Goal: Task Accomplishment & Management: Manage account settings

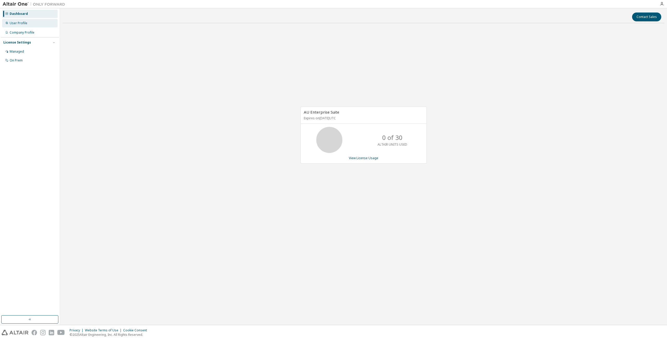
click at [31, 23] on div "User Profile" at bounding box center [30, 23] width 56 height 8
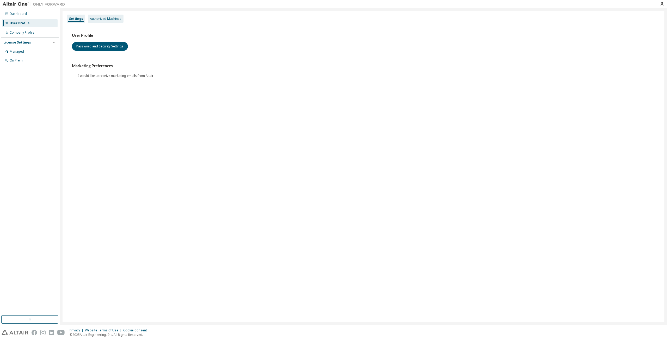
click at [103, 18] on div "Authorized Machines" at bounding box center [106, 19] width 32 height 4
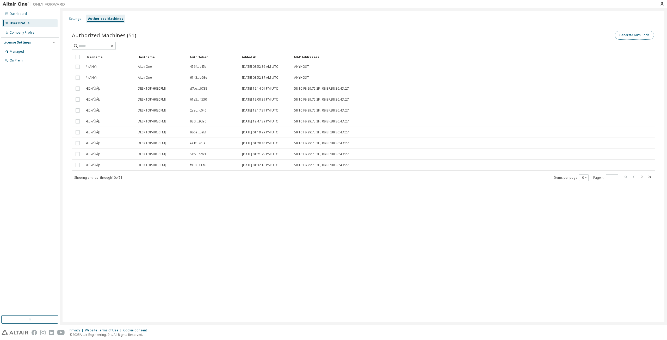
click at [630, 35] on button "Generate Auth Code" at bounding box center [634, 35] width 39 height 9
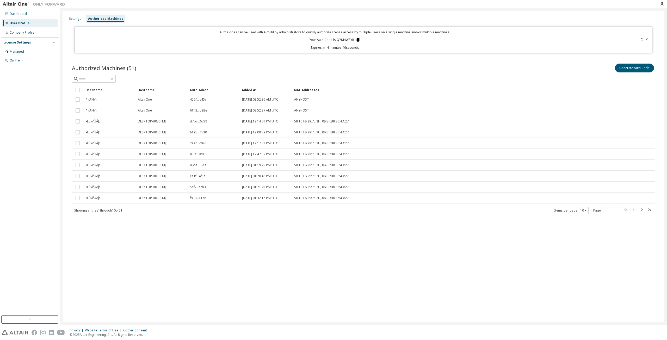
click at [359, 41] on icon at bounding box center [358, 40] width 5 height 5
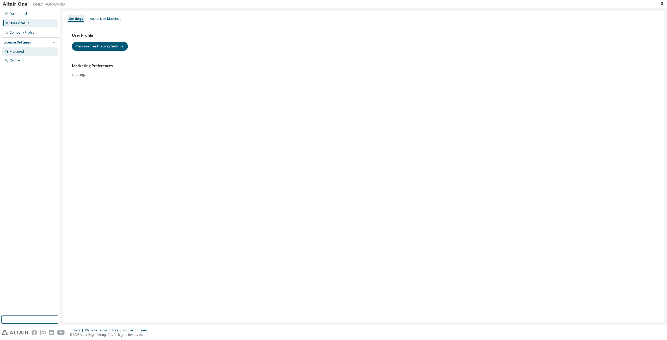
click at [41, 54] on div "Managed" at bounding box center [30, 51] width 56 height 8
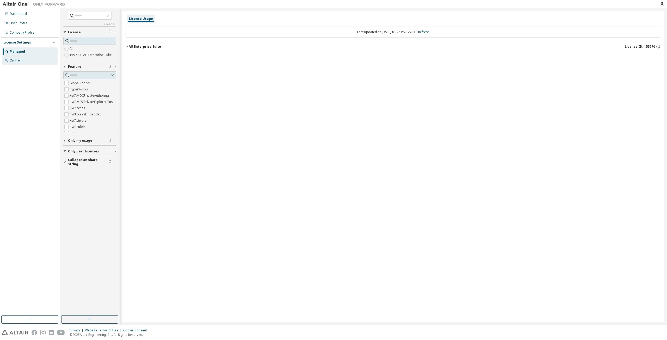
click at [34, 59] on div "On Prem" at bounding box center [30, 60] width 56 height 8
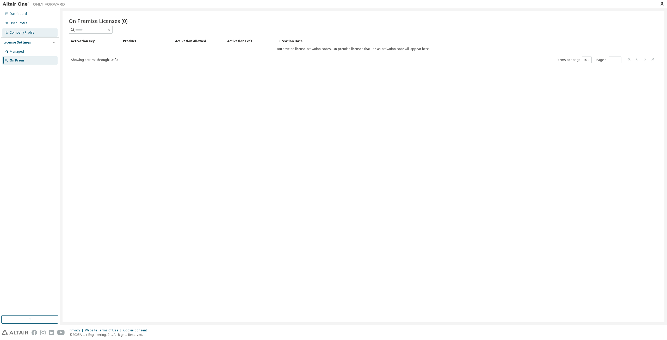
click at [28, 32] on div "Company Profile" at bounding box center [22, 32] width 25 height 4
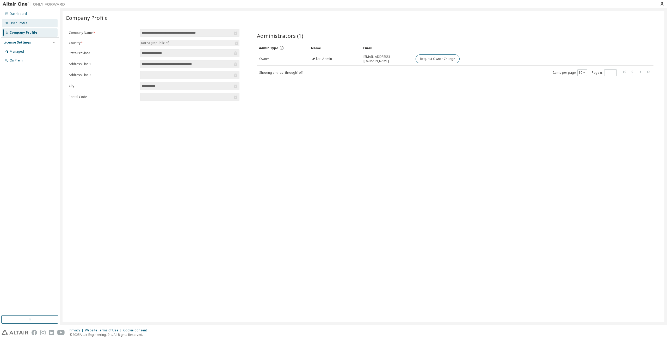
click at [26, 22] on div "User Profile" at bounding box center [19, 23] width 18 height 4
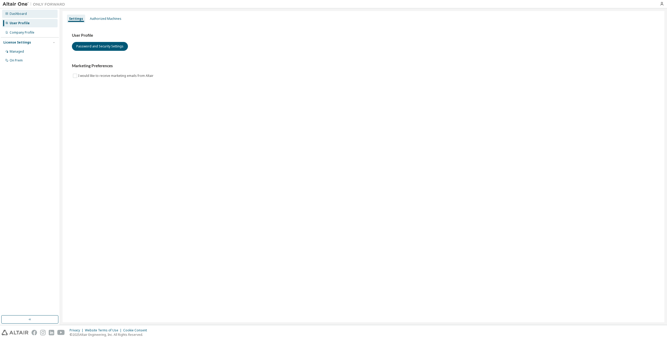
click at [22, 16] on div "Dashboard" at bounding box center [30, 14] width 56 height 8
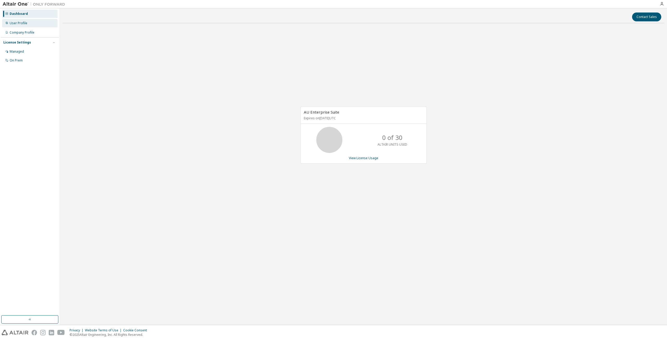
click at [37, 26] on div "User Profile" at bounding box center [30, 23] width 56 height 8
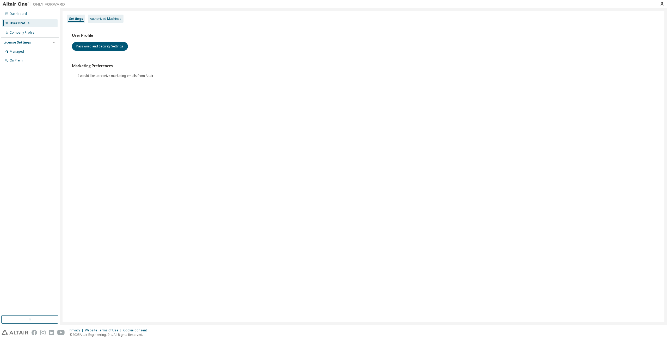
click at [94, 17] on div "Authorized Machines" at bounding box center [106, 19] width 32 height 4
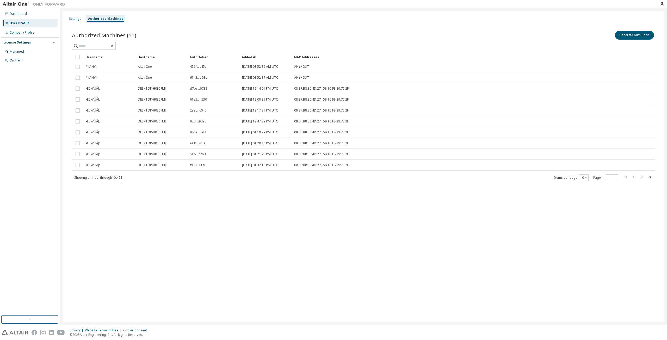
click at [253, 57] on div "Added At" at bounding box center [266, 57] width 48 height 8
click at [82, 21] on div "Settings" at bounding box center [75, 19] width 16 height 8
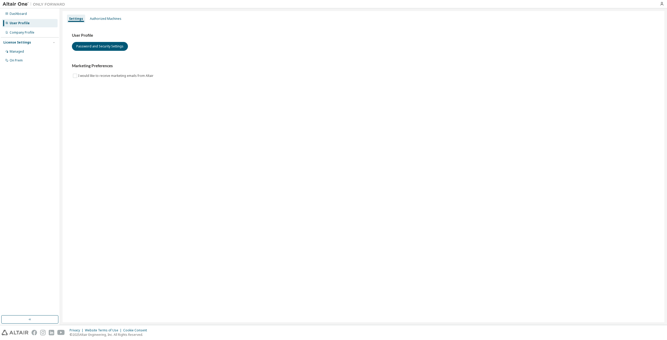
click at [34, 46] on div "License Settings Managed On Prem" at bounding box center [30, 51] width 58 height 28
click at [30, 52] on div "Managed" at bounding box center [30, 51] width 56 height 8
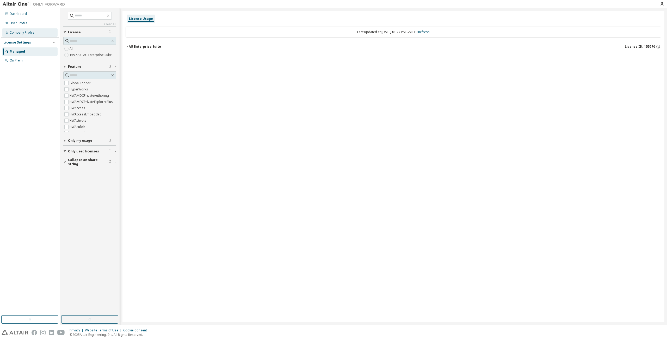
click at [33, 32] on div "Company Profile" at bounding box center [22, 32] width 25 height 4
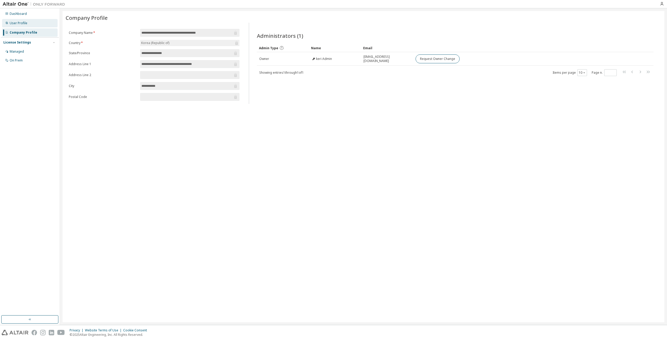
click at [29, 22] on div "User Profile" at bounding box center [30, 23] width 56 height 8
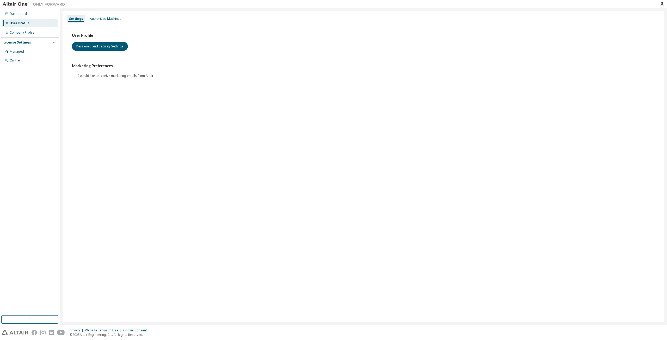
click at [665, 5] on div at bounding box center [662, 4] width 10 height 4
click at [662, 7] on div at bounding box center [662, 4] width 10 height 8
click at [661, 5] on icon "button" at bounding box center [662, 4] width 4 height 4
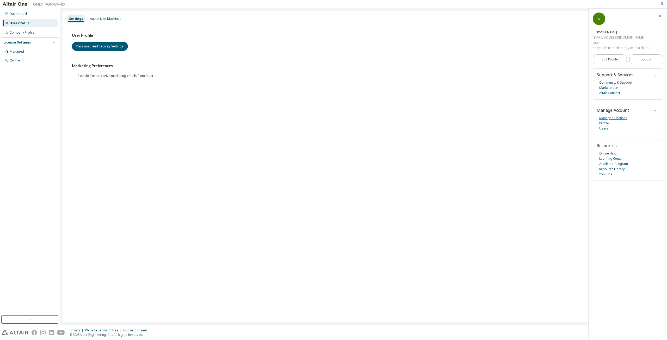
click at [611, 120] on link "Managed Licenses" at bounding box center [614, 117] width 28 height 5
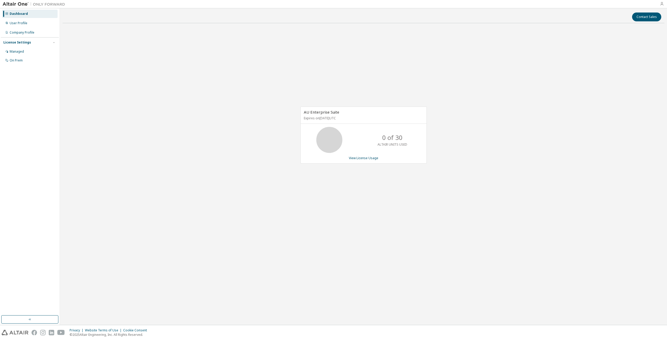
click at [661, 4] on icon "button" at bounding box center [662, 4] width 4 height 4
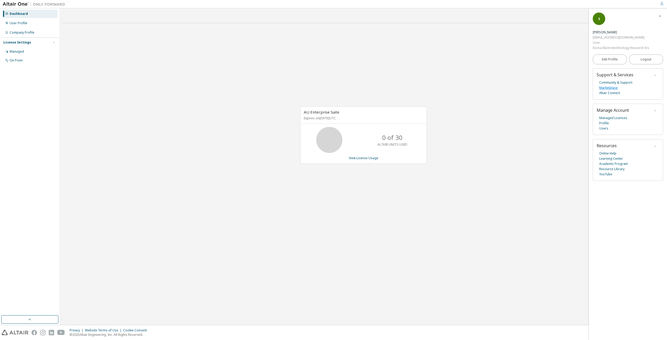
click at [609, 88] on link "Marketplace" at bounding box center [609, 87] width 19 height 5
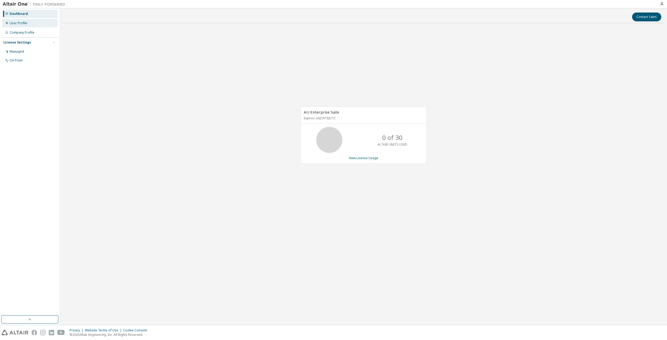
click at [36, 21] on div "User Profile" at bounding box center [30, 23] width 56 height 8
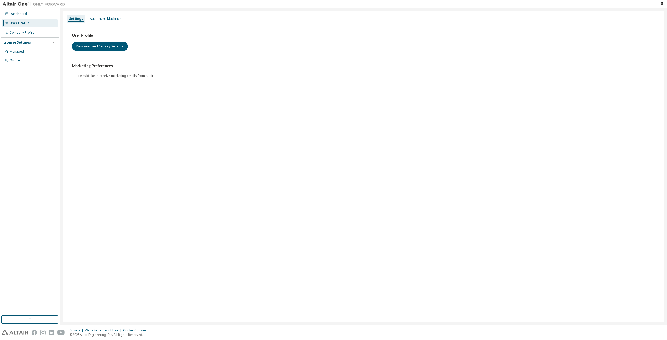
click at [109, 24] on div "User Profile Password and Security Settings Marketing Preferences I would like …" at bounding box center [364, 58] width 596 height 71
click at [108, 20] on div "Authorized Machines" at bounding box center [106, 19] width 32 height 4
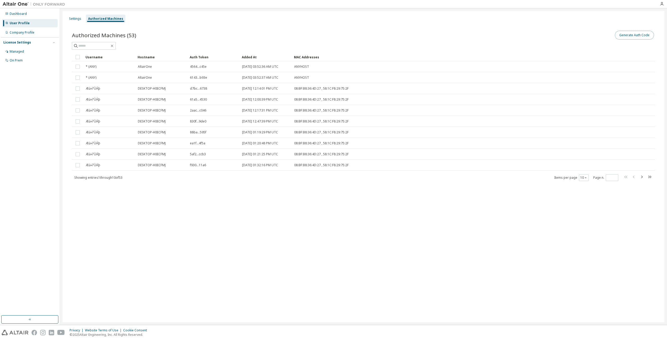
click at [632, 37] on button "Generate Auth Code" at bounding box center [634, 35] width 39 height 9
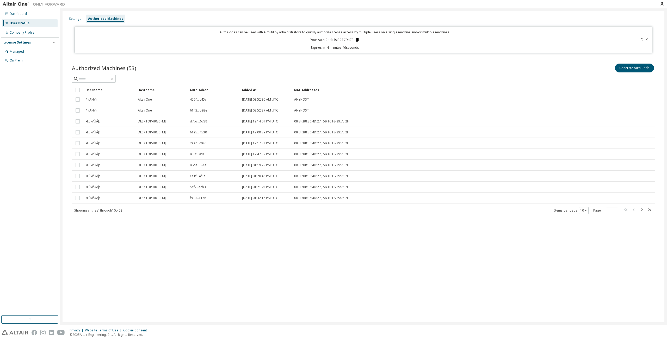
click at [358, 38] on icon at bounding box center [357, 40] width 3 height 4
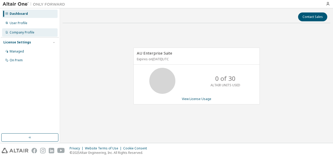
click at [16, 33] on div "Company Profile" at bounding box center [22, 32] width 25 height 4
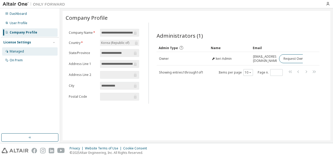
click at [20, 52] on div "Managed" at bounding box center [17, 52] width 14 height 4
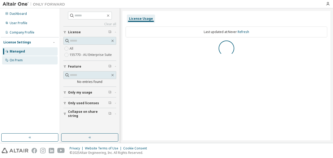
click at [21, 62] on div "On Prem" at bounding box center [16, 60] width 13 height 4
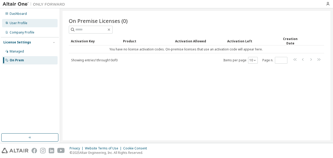
click at [18, 25] on div "User Profile" at bounding box center [30, 23] width 56 height 8
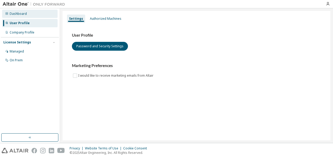
click at [27, 17] on div "Dashboard" at bounding box center [30, 14] width 56 height 8
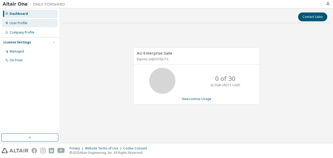
click at [24, 26] on div "User Profile" at bounding box center [30, 23] width 56 height 8
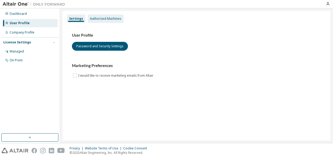
click at [108, 20] on div "Authorized Machines" at bounding box center [106, 19] width 32 height 4
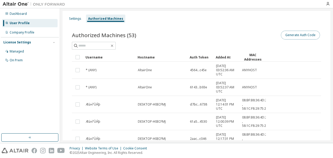
click at [298, 38] on button "Generate Auth Code" at bounding box center [300, 35] width 39 height 9
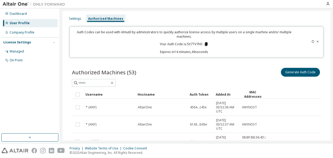
click at [205, 43] on icon at bounding box center [206, 44] width 3 height 4
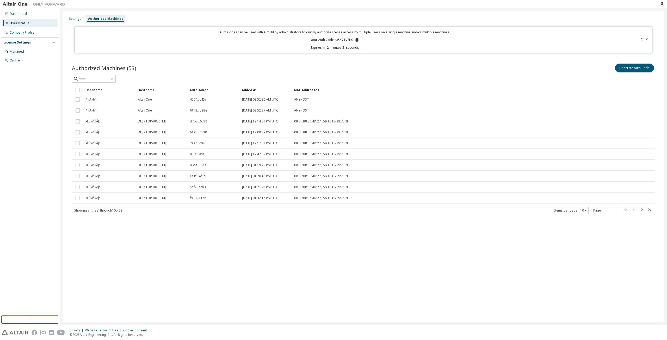
click at [333, 158] on icon "button" at bounding box center [642, 210] width 6 height 6
type input "*"
click at [77, 16] on div "Settings" at bounding box center [75, 19] width 16 height 8
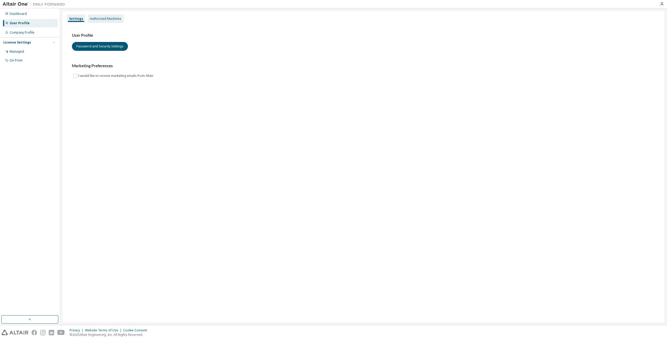
click at [102, 15] on div "Authorized Machines" at bounding box center [106, 19] width 36 height 8
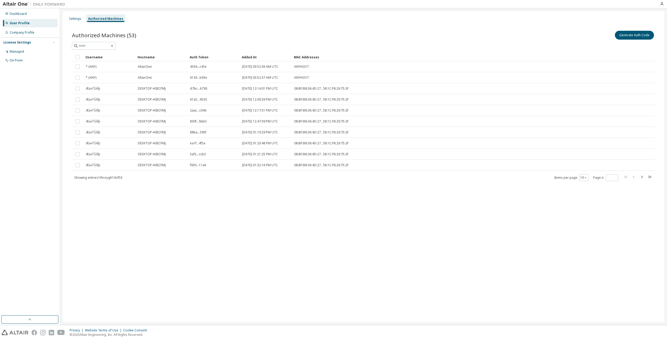
click at [251, 59] on div "Added At" at bounding box center [266, 57] width 48 height 8
click at [333, 33] on button "Generate Auth Code" at bounding box center [634, 35] width 39 height 9
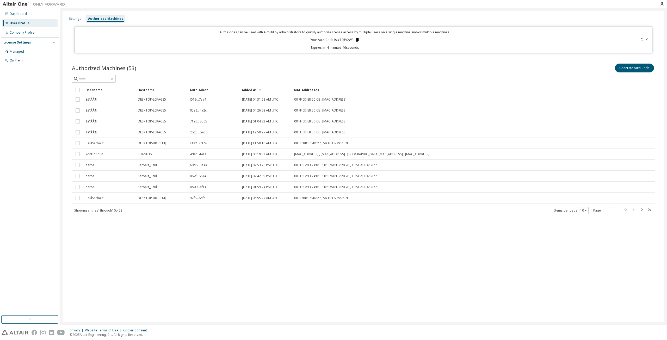
click at [333, 42] on icon at bounding box center [357, 40] width 5 height 5
click at [261, 158] on div "Privacy Website Terms of Use Cookie Consent © 2025 Altair Engineering, Inc. All…" at bounding box center [333, 332] width 667 height 15
